Goal: Task Accomplishment & Management: Use online tool/utility

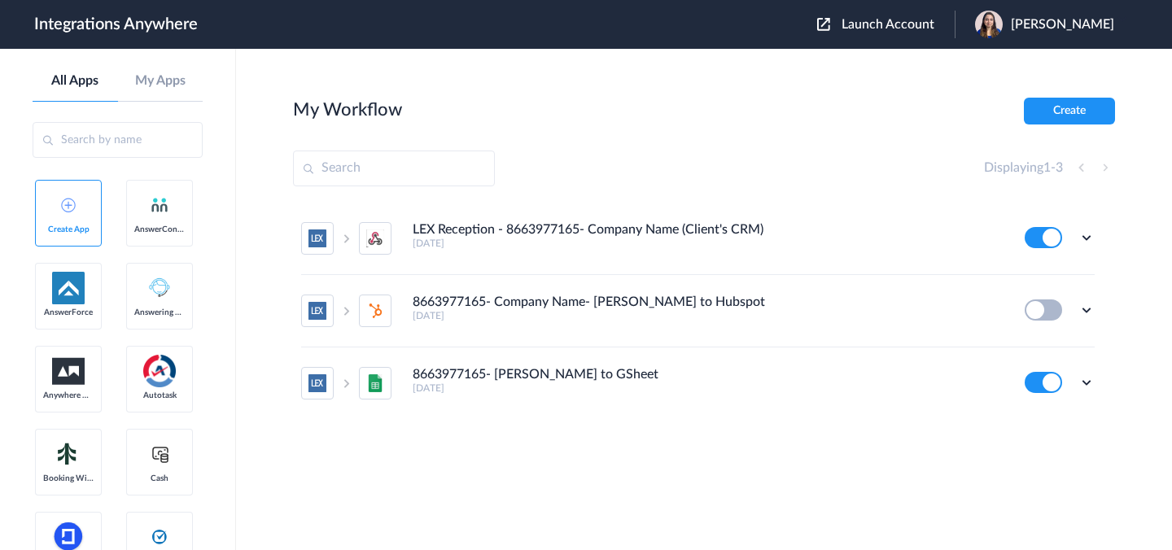
click at [883, 26] on span "Launch Account" at bounding box center [888, 24] width 93 height 13
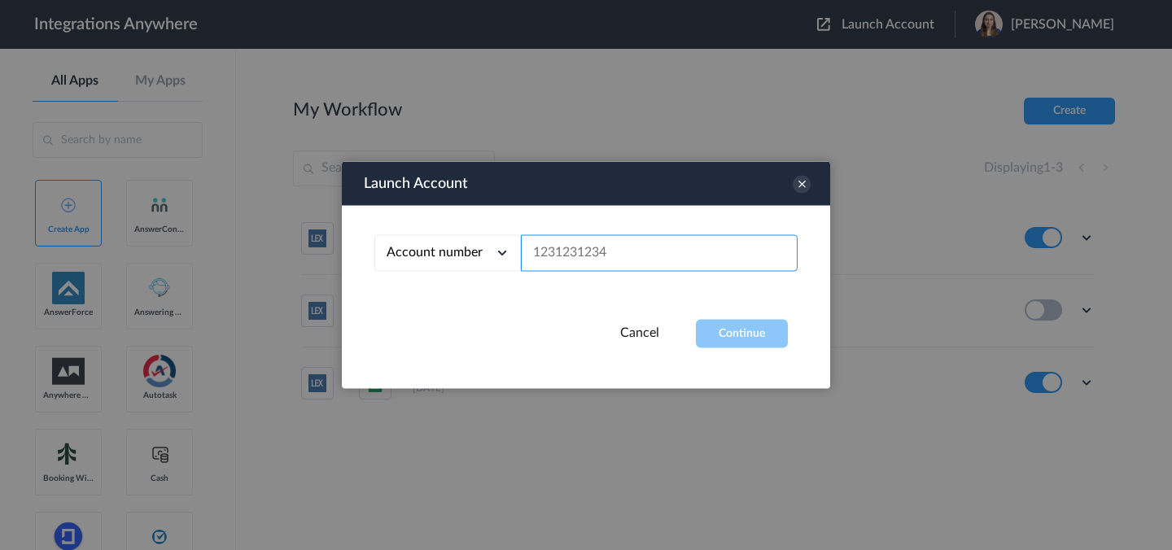
drag, startPoint x: 615, startPoint y: 261, endPoint x: 701, endPoint y: 295, distance: 92.0
click at [615, 261] on input "text" at bounding box center [659, 253] width 277 height 37
paste input "2067927015"
type input "2067927015"
click at [720, 313] on div "Account number Account number Email address 2067927015" at bounding box center [586, 263] width 488 height 114
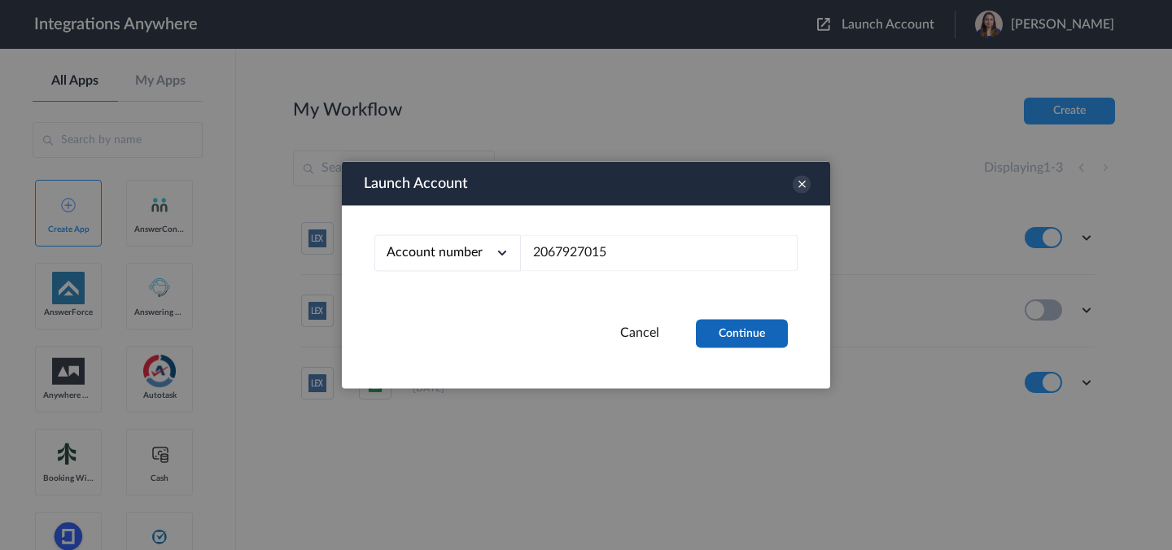
click at [752, 340] on button "Continue" at bounding box center [742, 334] width 92 height 28
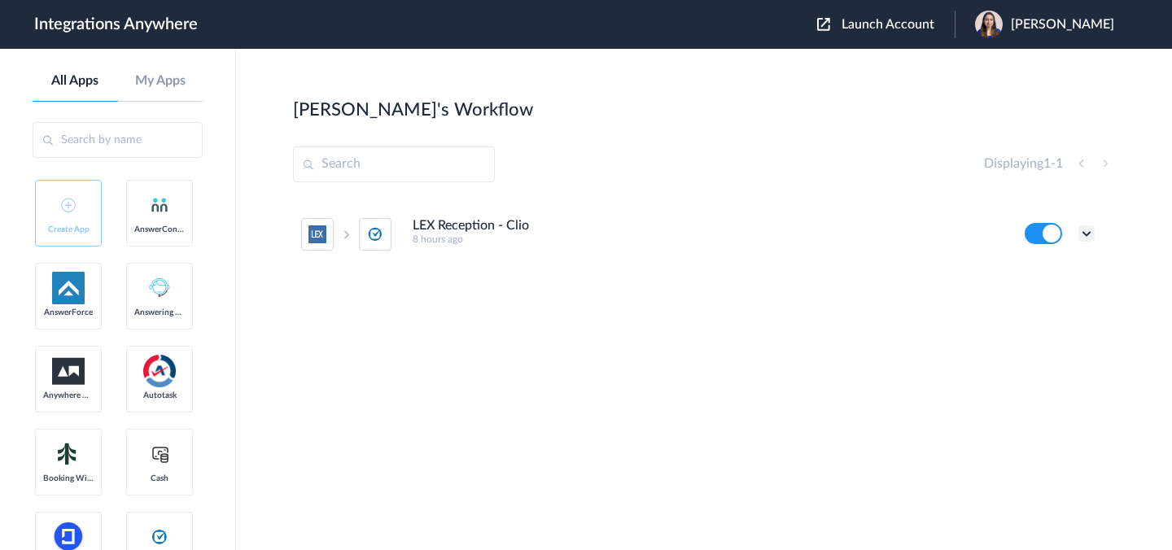
click at [1083, 235] on icon at bounding box center [1086, 233] width 16 height 16
click at [1044, 272] on li "Edit" at bounding box center [1042, 271] width 106 height 30
click at [1061, 25] on span "[PERSON_NAME]" at bounding box center [1062, 24] width 103 height 15
click at [1004, 59] on li "My Account" at bounding box center [1043, 66] width 176 height 30
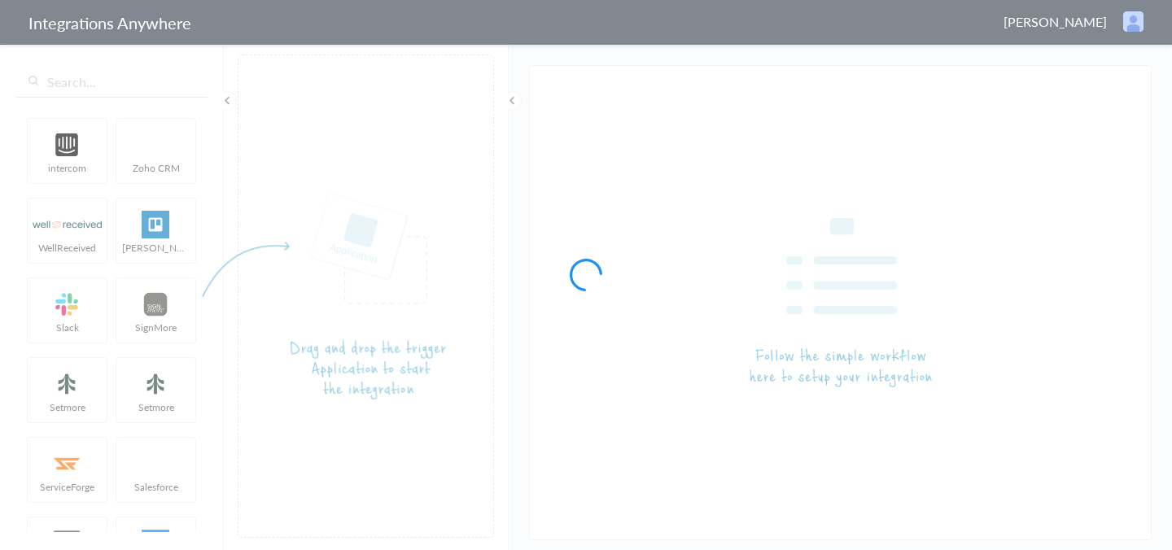
type input "LEX Reception - Clio"
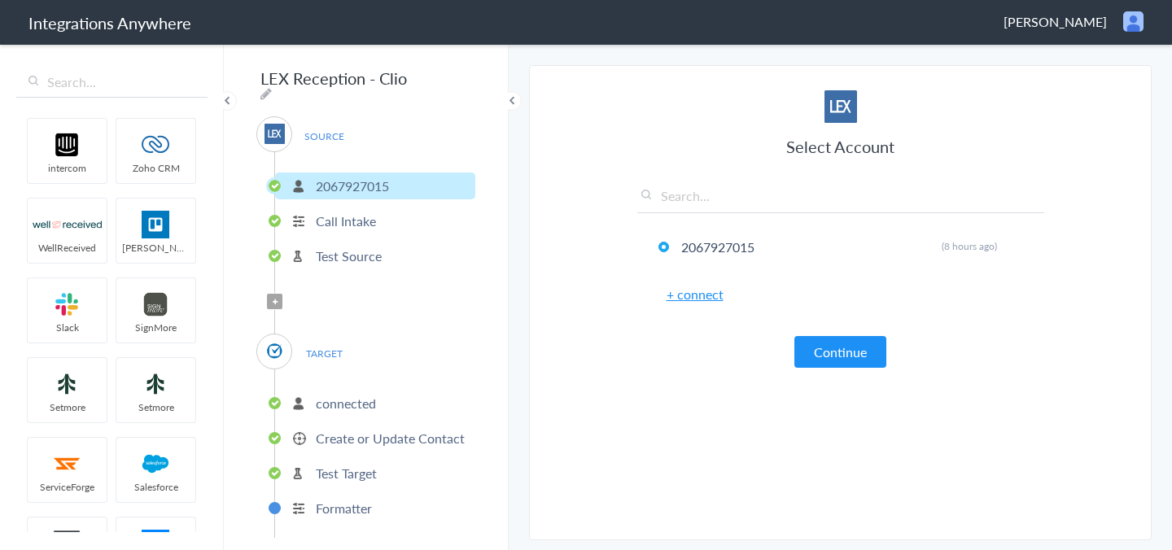
click at [269, 297] on span "Filter Applied" at bounding box center [274, 301] width 15 height 15
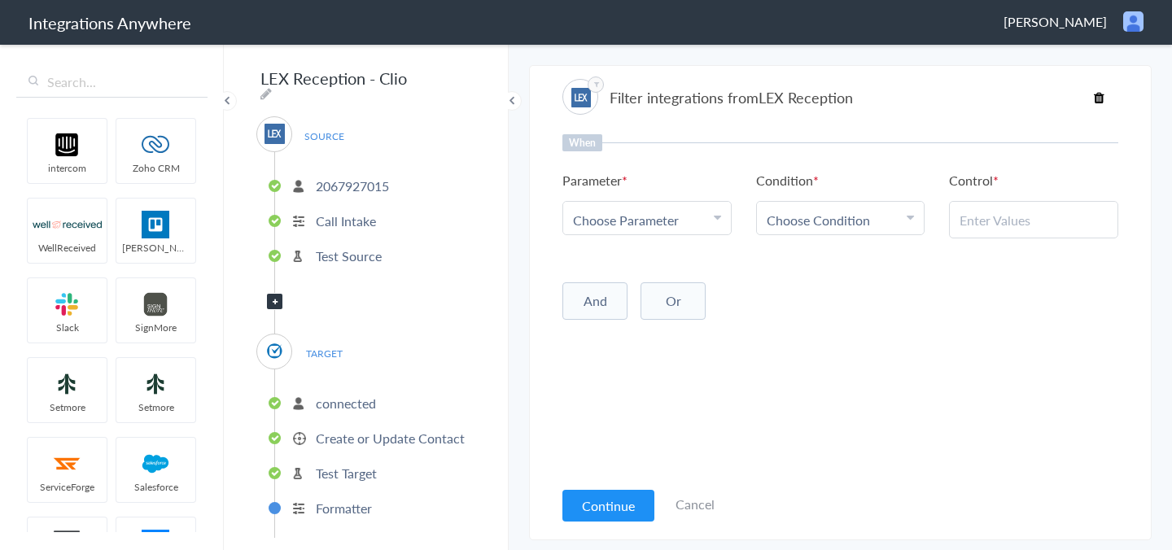
click at [680, 221] on div "Choose Parameter" at bounding box center [647, 220] width 148 height 19
click at [655, 264] on input "text" at bounding box center [647, 264] width 168 height 35
type input "call type"
click at [667, 302] on link "Call Type" at bounding box center [647, 299] width 168 height 35
click at [818, 228] on span "Choose Condition" at bounding box center [818, 220] width 103 height 19
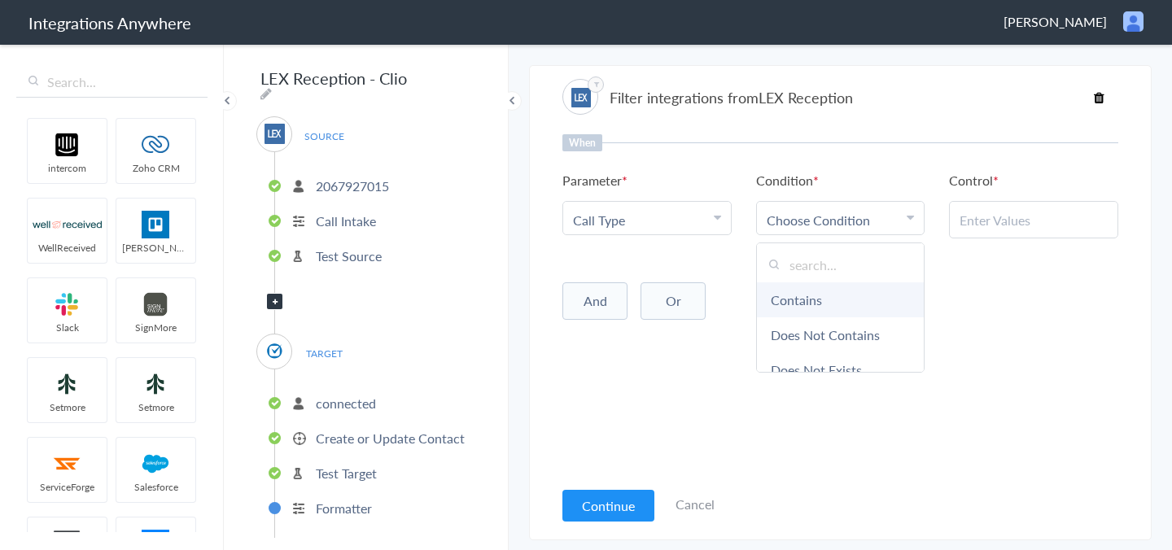
click at [829, 294] on link "Contains" at bounding box center [841, 299] width 168 height 35
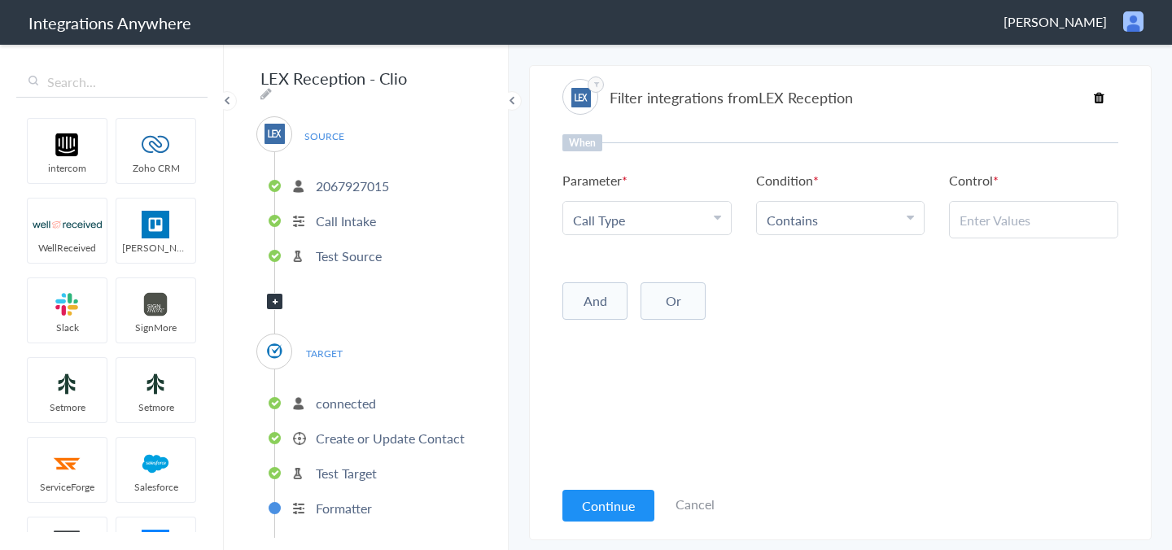
click at [988, 238] on div at bounding box center [1033, 219] width 169 height 37
click at [982, 214] on input "text" at bounding box center [1034, 220] width 148 height 19
paste input "New Client"
type input "New Client"
click at [986, 337] on div "When Parameter Choose Parameter Call Type Name First Name Last Name Email Phone…" at bounding box center [840, 305] width 556 height 343
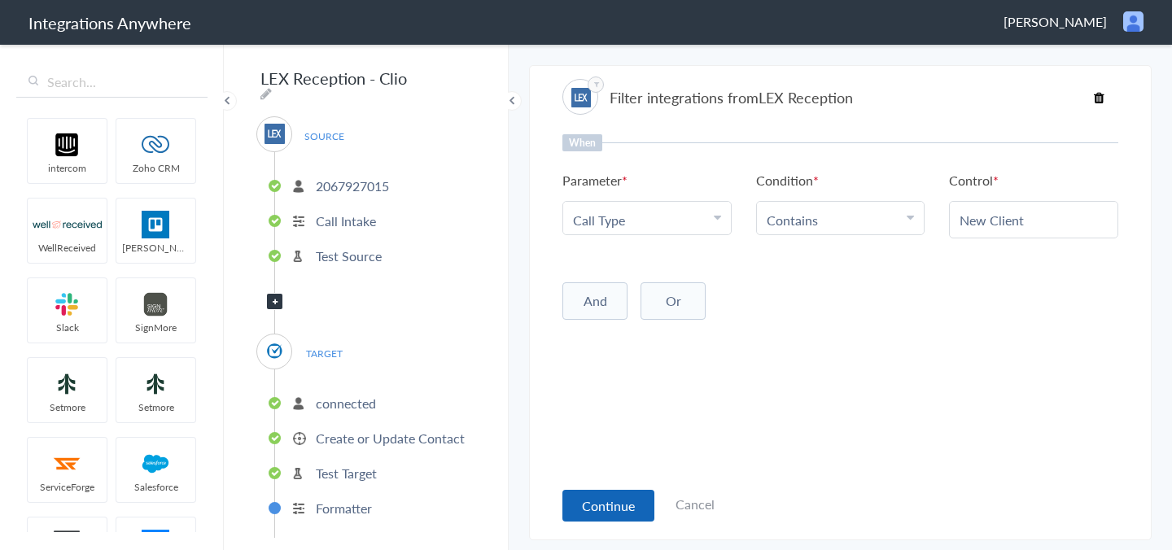
drag, startPoint x: 620, startPoint y: 509, endPoint x: 1074, endPoint y: 260, distance: 518.0
click at [619, 509] on button "Continue" at bounding box center [608, 506] width 92 height 32
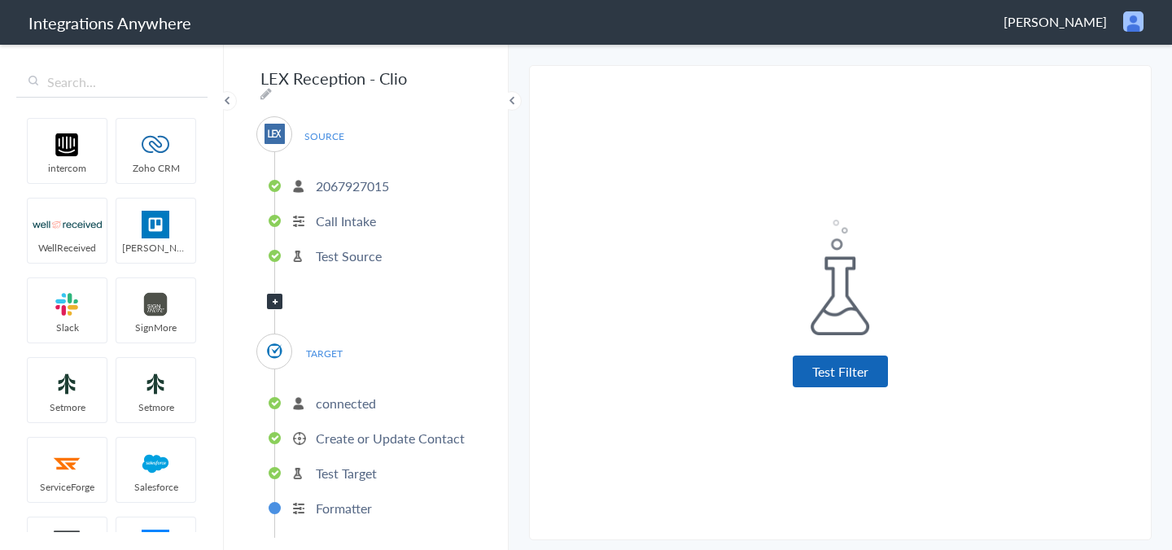
drag, startPoint x: 859, startPoint y: 380, endPoint x: 1048, endPoint y: 368, distance: 189.2
click at [859, 379] on button "Test Filter" at bounding box center [840, 372] width 95 height 32
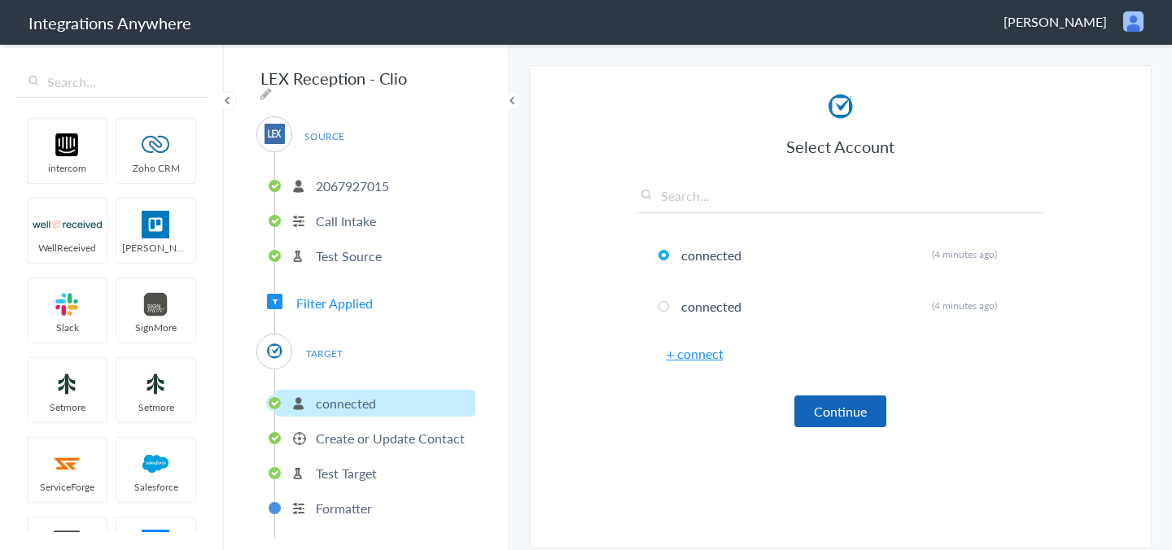
click at [846, 409] on button "Continue" at bounding box center [840, 412] width 92 height 32
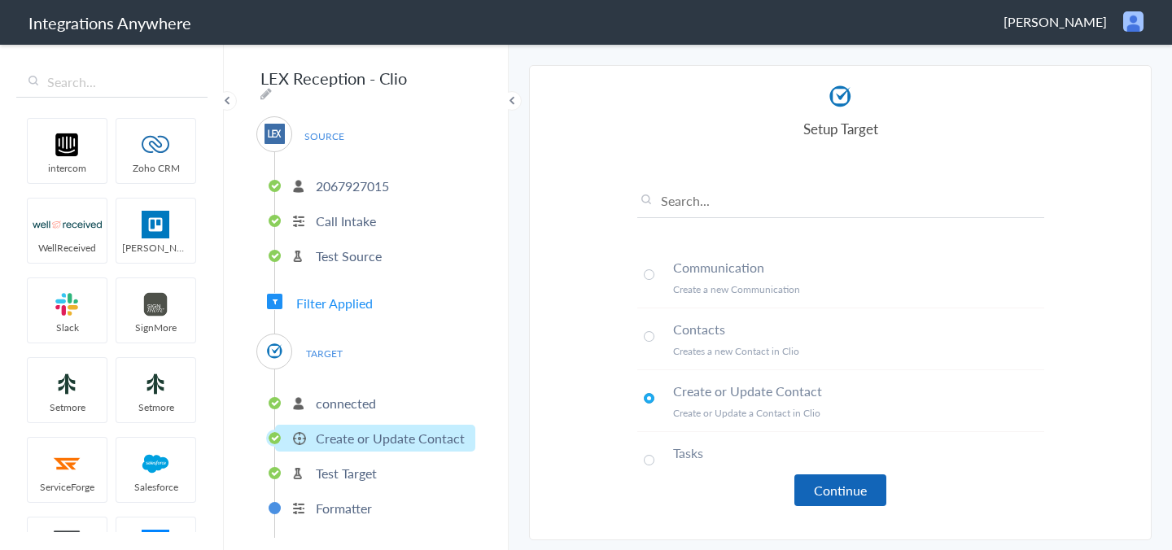
click at [828, 479] on button "Continue" at bounding box center [840, 491] width 92 height 32
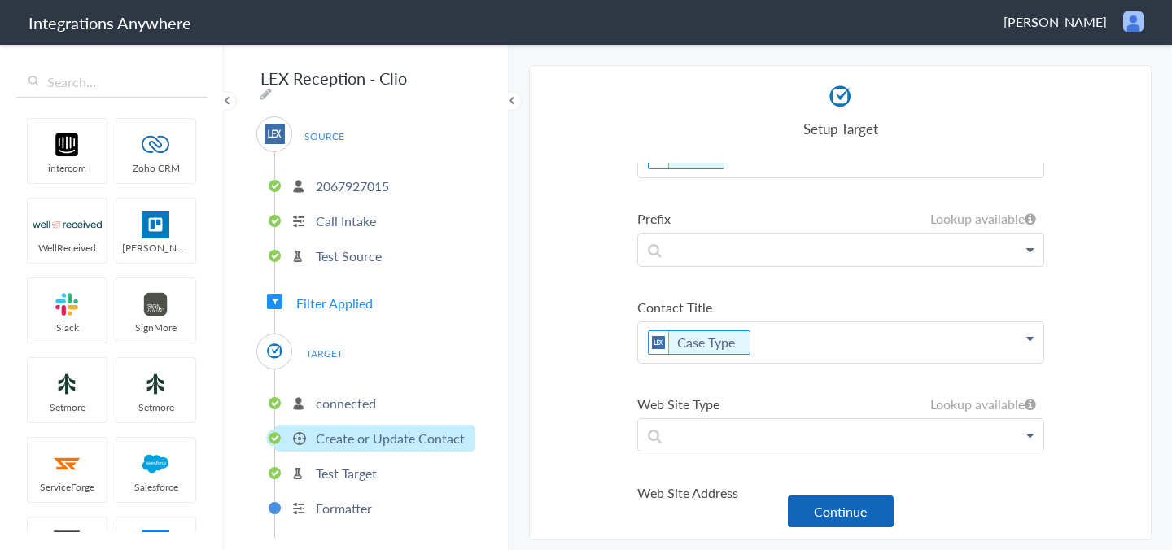
scroll to position [538, 0]
click at [846, 522] on button "Continue" at bounding box center [841, 512] width 106 height 32
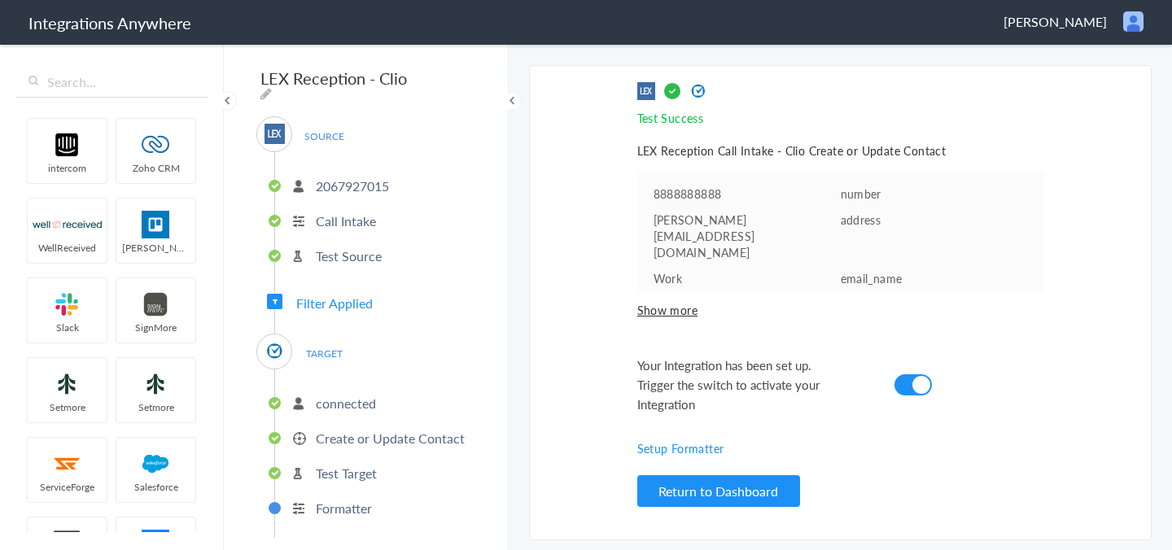
click at [346, 295] on span "Filter Applied" at bounding box center [334, 303] width 77 height 19
